Goal: Information Seeking & Learning: Learn about a topic

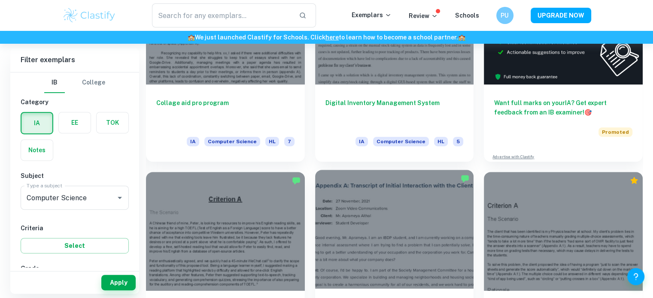
scroll to position [429, 0]
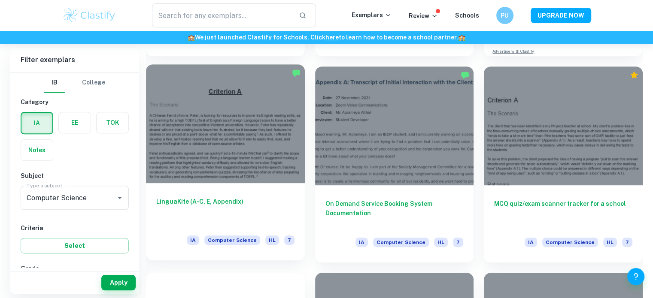
click at [233, 209] on h6 "LinguaKite (A-C, E, Appendix)" at bounding box center [225, 211] width 138 height 28
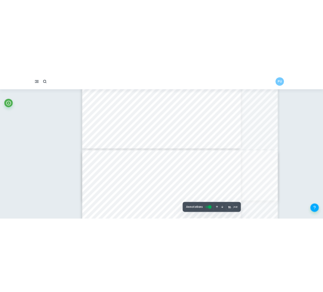
scroll to position [7912, 0]
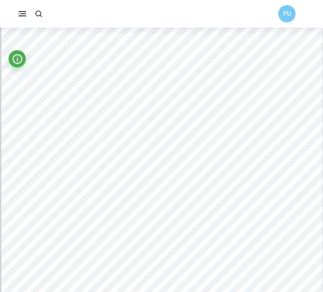
type input "21"
